Goal: Information Seeking & Learning: Learn about a topic

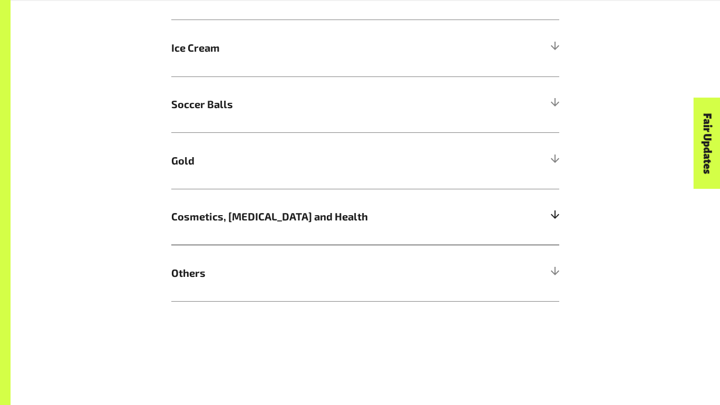
scroll to position [770, 0]
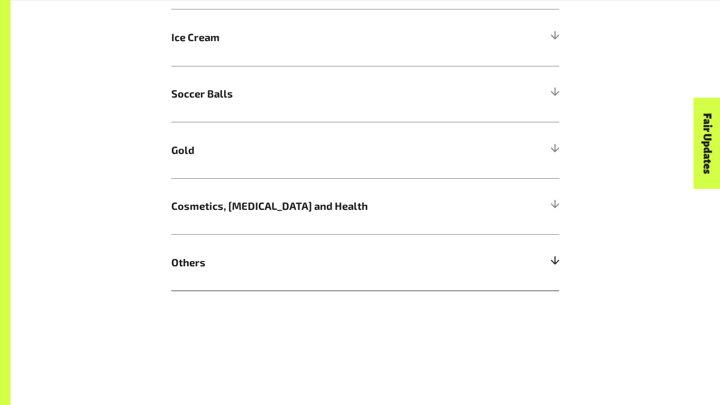
click at [374, 274] on h5 "Others" at bounding box center [365, 262] width 388 height 56
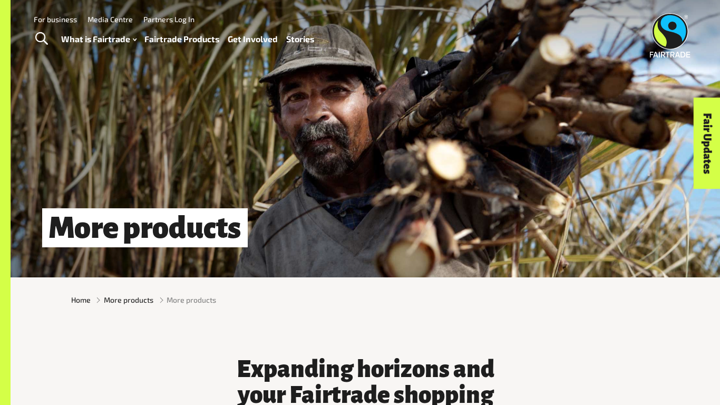
scroll to position [0, 0]
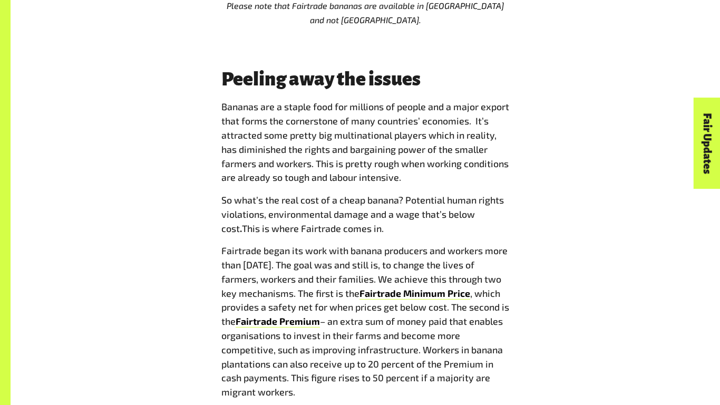
scroll to position [840, 0]
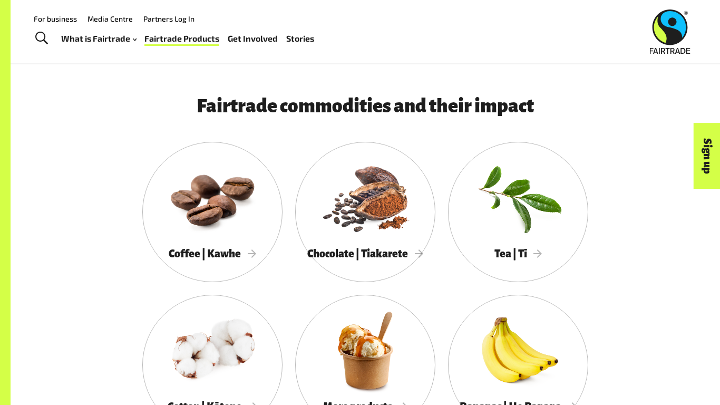
scroll to position [832, 0]
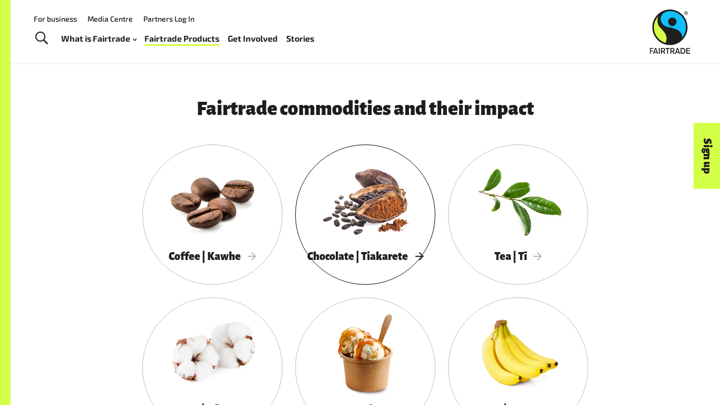
click at [340, 210] on div at bounding box center [365, 199] width 140 height 91
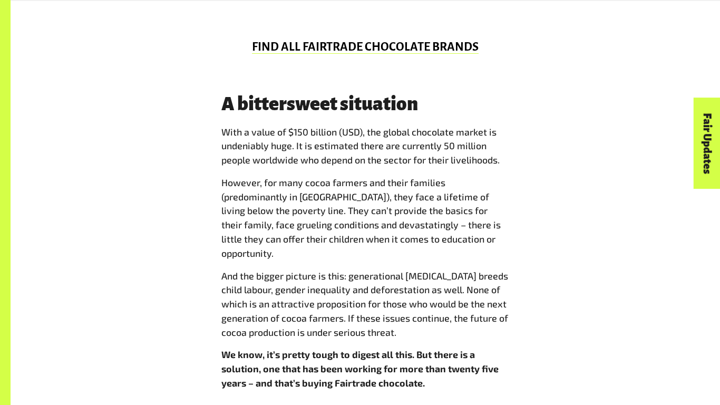
scroll to position [799, 0]
click at [335, 131] on p "With a value of $150 billion (USD), the global chocolate market is undeniably h…" at bounding box center [365, 145] width 288 height 42
drag, startPoint x: 289, startPoint y: 130, endPoint x: 336, endPoint y: 128, distance: 46.9
click at [336, 128] on p "With a value of $150 billion (USD), the global chocolate market is undeniably h…" at bounding box center [365, 145] width 288 height 42
copy p "$150 billion"
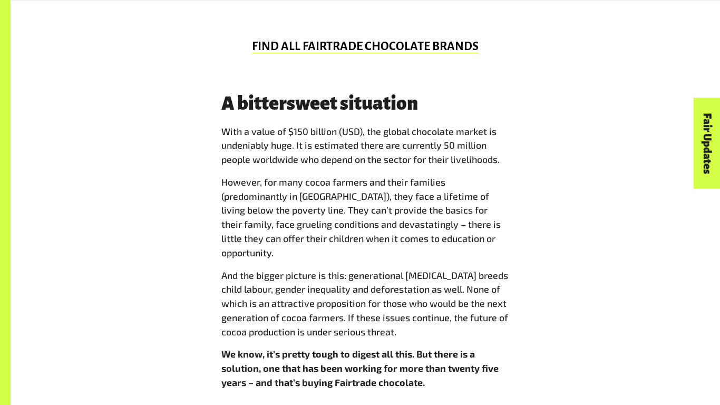
click at [561, 109] on div "A bittersweet situation With a value of $150 billion (USD), the global chocolat…" at bounding box center [365, 245] width 601 height 305
drag, startPoint x: 295, startPoint y: 208, endPoint x: 477, endPoint y: 208, distance: 182.3
click at [477, 208] on p "However, for many cocoa farmers and their families (predominantly in West Afric…" at bounding box center [365, 217] width 288 height 85
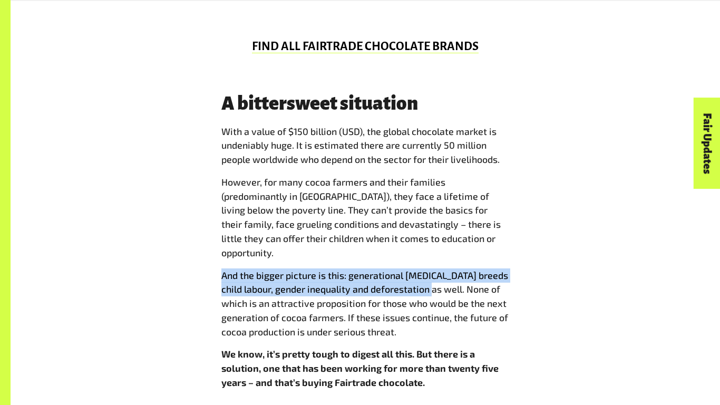
drag, startPoint x: 222, startPoint y: 262, endPoint x: 428, endPoint y: 282, distance: 207.0
click at [428, 282] on p "And the bigger picture is this: generational extreme poverty breeds child labou…" at bounding box center [365, 303] width 288 height 71
